Goal: Check status: Check status

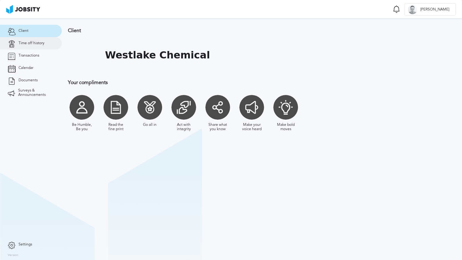
click at [31, 47] on link "Time off history" at bounding box center [31, 43] width 62 height 12
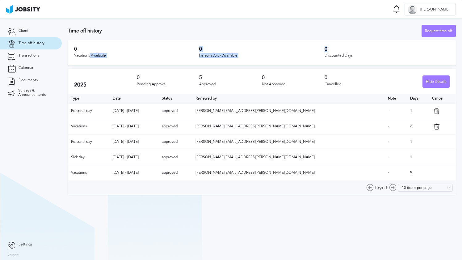
drag, startPoint x: 90, startPoint y: 54, endPoint x: 366, endPoint y: 51, distance: 276.2
click at [366, 51] on div "0 Vacations Available 0 Personal/Sick Available 0 Discounted Days" at bounding box center [262, 52] width 388 height 25
click at [356, 53] on div "0 Discounted Days" at bounding box center [387, 52] width 125 height 13
drag, startPoint x: 356, startPoint y: 53, endPoint x: 101, endPoint y: 39, distance: 254.9
click at [101, 39] on section "Time off history Request time off 0 Vacations Available 0 Personal/Sick Availab…" at bounding box center [262, 108] width 400 height 179
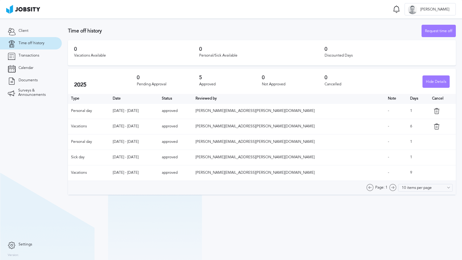
click at [149, 39] on section "Time off history Request time off 0 Vacations Available 0 Personal/Sick Availab…" at bounding box center [262, 108] width 400 height 179
